Goal: Use online tool/utility: Utilize a website feature to perform a specific function

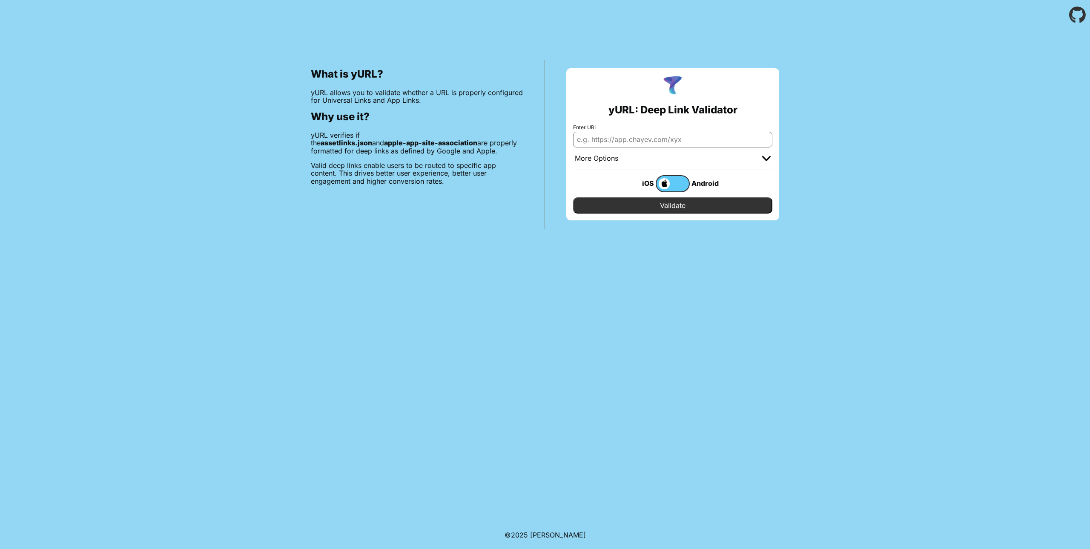
click at [672, 140] on input "Enter URL" at bounding box center [672, 139] width 199 height 15
paste input "[URL][DOMAIN_NAME]"
drag, startPoint x: 731, startPoint y: 140, endPoint x: 643, endPoint y: 140, distance: 87.7
click at [643, 140] on input "[URL][DOMAIN_NAME][DOMAIN_NAME]" at bounding box center [672, 139] width 199 height 15
drag, startPoint x: 740, startPoint y: 138, endPoint x: 645, endPoint y: 140, distance: 95.0
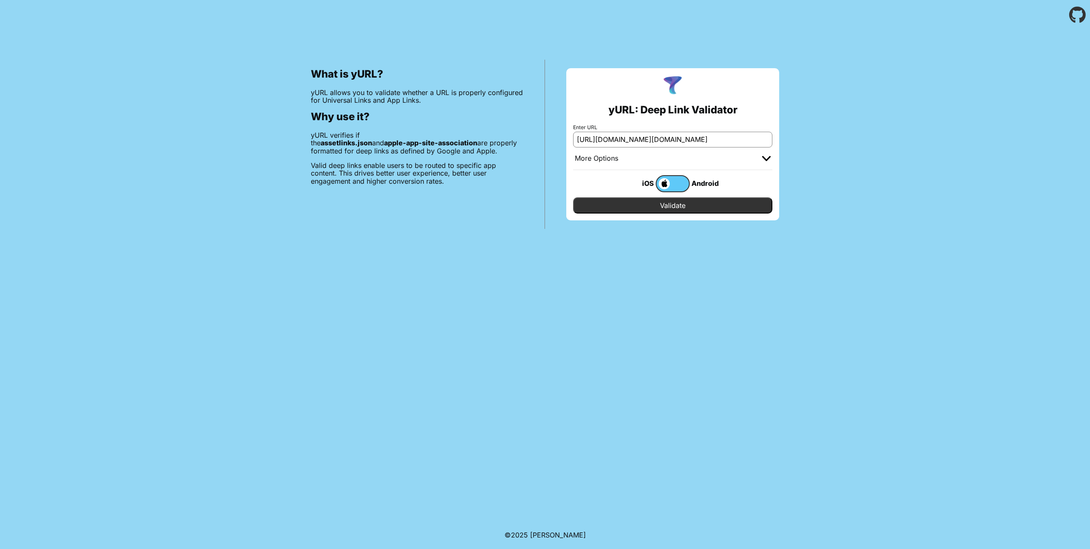
click at [645, 140] on input "[URL][DOMAIN_NAME][DOMAIN_NAME]" at bounding box center [672, 139] width 199 height 15
paste input ".well-known/apple-app-site-association"
type input "[URL][DOMAIN_NAME]"
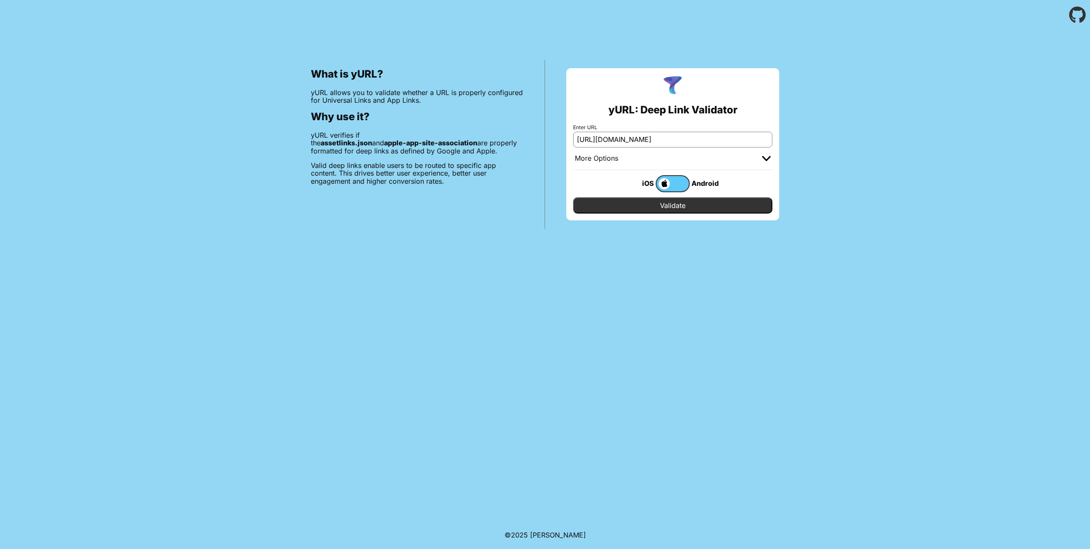
click at [718, 204] on input "Validate" at bounding box center [672, 205] width 199 height 16
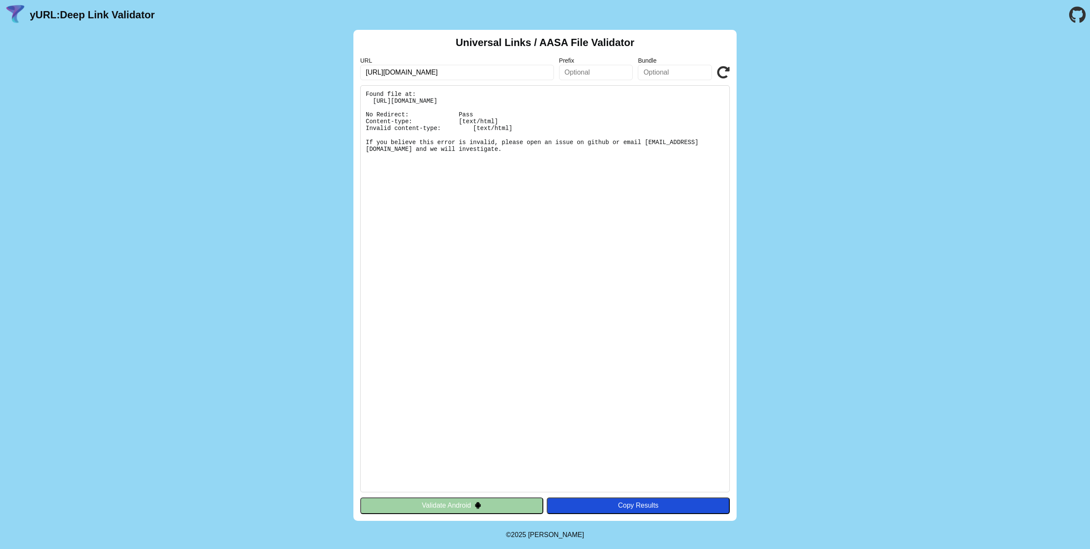
click at [518, 76] on input "[URL][DOMAIN_NAME]" at bounding box center [457, 72] width 194 height 15
click at [911, 102] on div "Universal Links / AASA File Validator URL https://sportpoint.ru/.well-known/app…" at bounding box center [545, 275] width 1090 height 491
click at [528, 502] on button "Validate Android" at bounding box center [451, 505] width 183 height 16
